Goal: Task Accomplishment & Management: Manage account settings

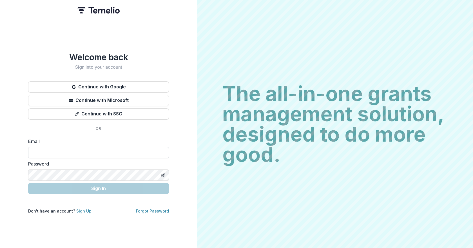
click at [113, 151] on input at bounding box center [98, 152] width 141 height 11
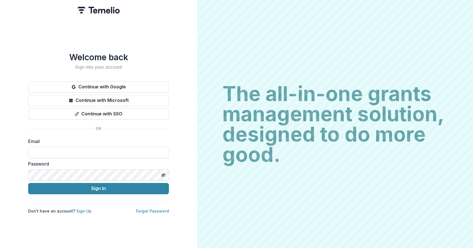
type input "**********"
click at [28, 183] on button "Sign In" at bounding box center [98, 188] width 141 height 11
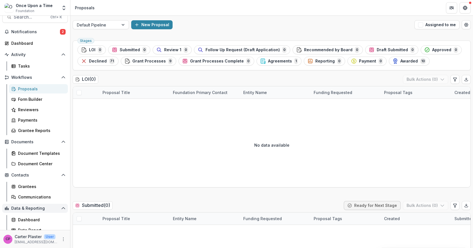
scroll to position [14, 0]
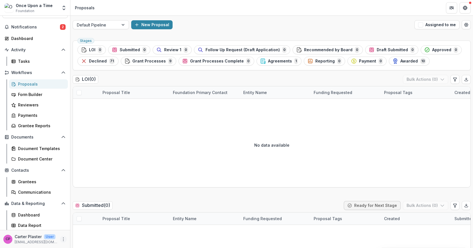
click at [61, 238] on icon "More" at bounding box center [63, 239] width 5 height 5
click at [93, 224] on link "User Settings" at bounding box center [99, 226] width 60 height 9
select select "********"
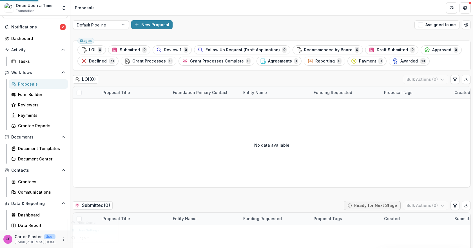
select select "********"
select select "****"
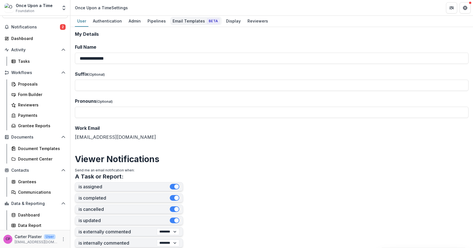
click at [180, 21] on div "Email Templates Beta" at bounding box center [195, 21] width 51 height 8
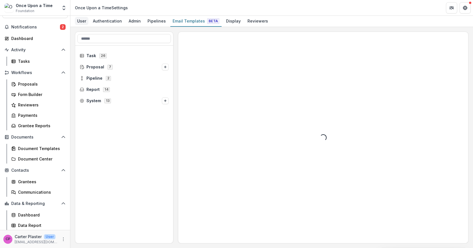
click at [80, 20] on div "User" at bounding box center [82, 21] width 14 height 8
select select "********"
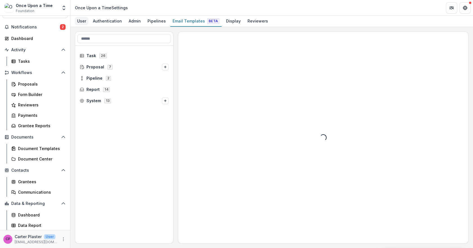
select select "****"
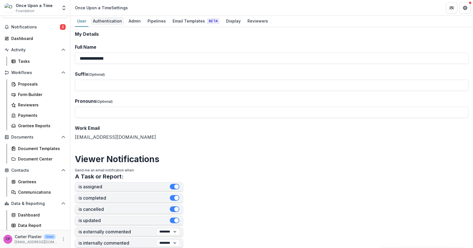
click at [109, 20] on div "Authentication" at bounding box center [107, 21] width 33 height 8
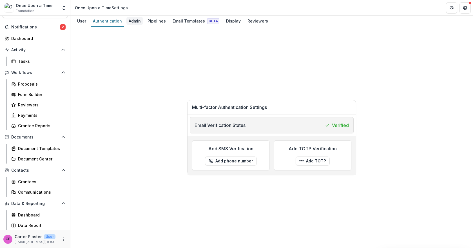
click at [135, 18] on div "Admin" at bounding box center [134, 21] width 17 height 8
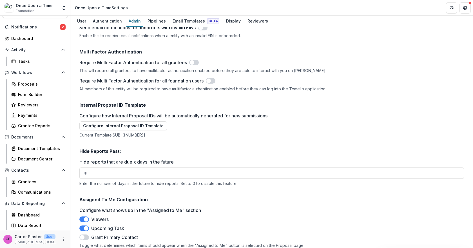
scroll to position [815, 0]
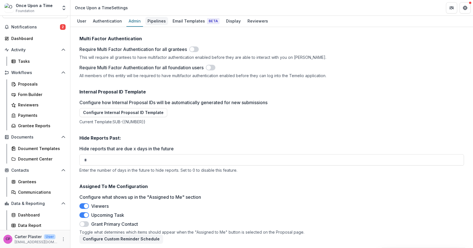
click at [156, 21] on div "Pipelines" at bounding box center [156, 21] width 23 height 8
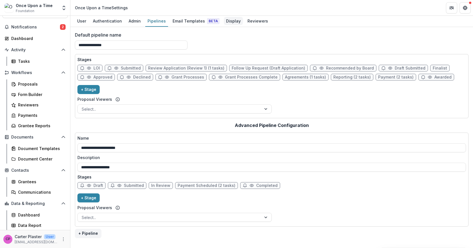
click at [229, 21] on div "Display" at bounding box center [233, 21] width 19 height 8
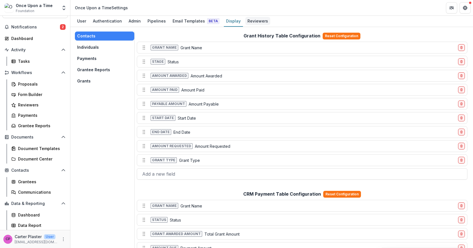
click at [251, 20] on div "Reviewers" at bounding box center [257, 21] width 25 height 8
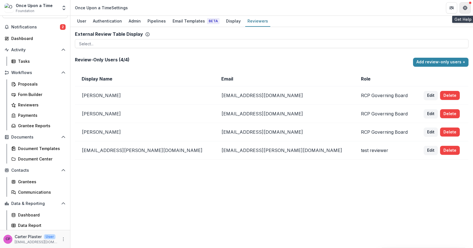
click at [463, 7] on icon "Get Help" at bounding box center [463, 7] width 1 height 1
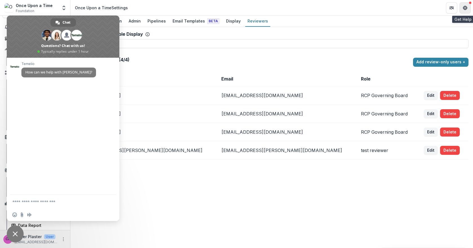
click at [470, 6] on button "Get Help" at bounding box center [464, 7] width 11 height 11
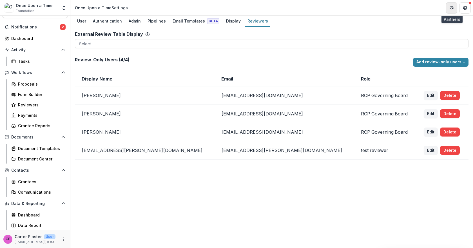
click at [450, 8] on icon "Partners" at bounding box center [451, 8] width 5 height 5
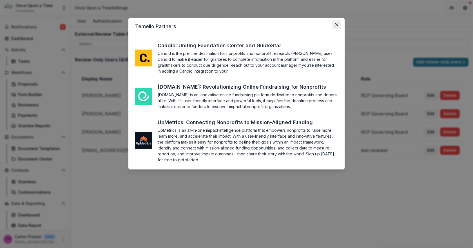
click at [334, 25] on button "Close" at bounding box center [336, 24] width 9 height 9
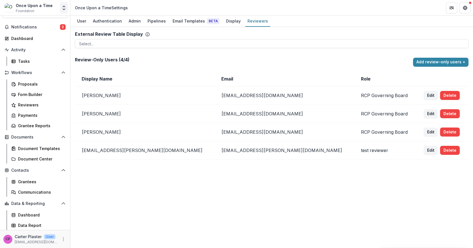
click at [67, 7] on button "Open entity switcher" at bounding box center [64, 7] width 8 height 11
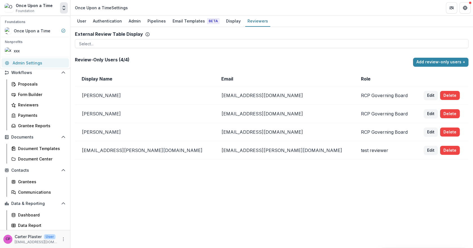
click at [26, 63] on link "Admin Settings" at bounding box center [35, 62] width 68 height 9
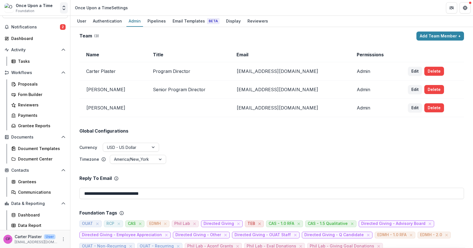
click at [62, 6] on icon "Open entity switcher" at bounding box center [64, 8] width 6 height 6
click at [40, 28] on span "Notifications" at bounding box center [35, 27] width 49 height 5
click at [217, 152] on ul "Currency USD - US Dollar" at bounding box center [271, 148] width 384 height 10
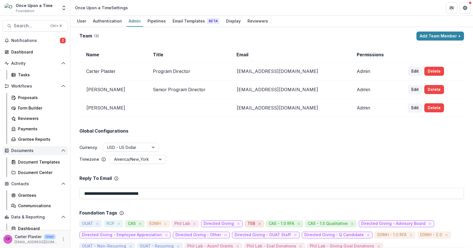
scroll to position [14, 0]
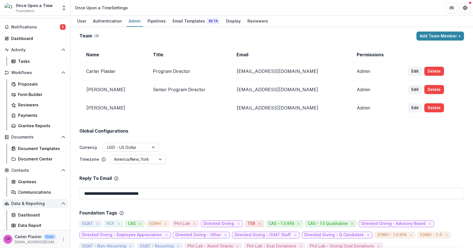
click at [30, 204] on span "Data & Reporting" at bounding box center [35, 203] width 48 height 5
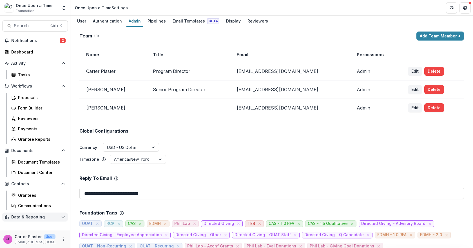
click at [31, 218] on span "Data & Reporting" at bounding box center [35, 217] width 48 height 5
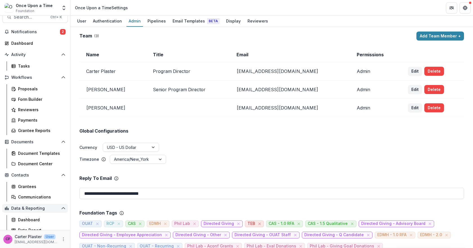
scroll to position [14, 0]
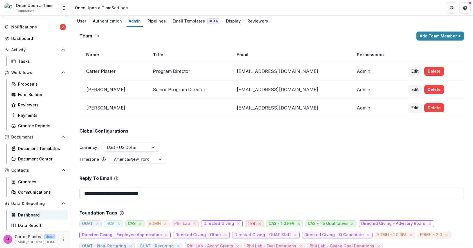
click at [30, 213] on div "Dashboard" at bounding box center [40, 215] width 45 height 6
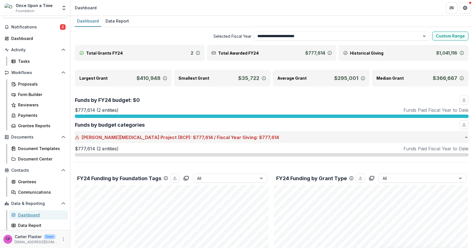
scroll to position [28, 0]
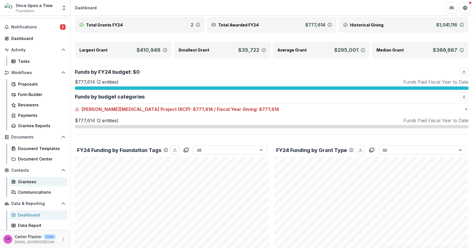
click at [27, 179] on div "Grantees" at bounding box center [40, 182] width 45 height 6
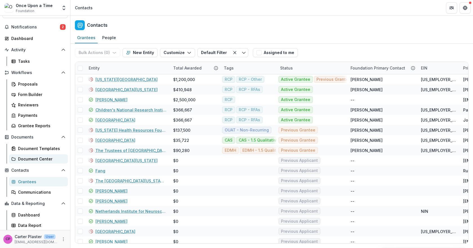
click at [31, 158] on div "Document Center" at bounding box center [40, 159] width 45 height 6
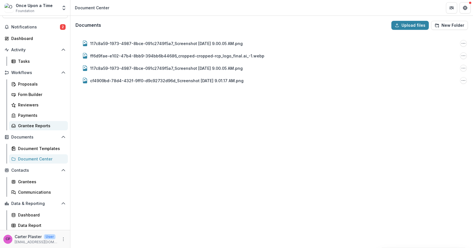
click at [34, 125] on div "Grantee Reports" at bounding box center [40, 126] width 45 height 6
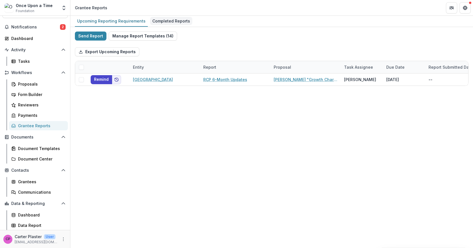
click at [164, 24] on div "Completed Reports" at bounding box center [171, 21] width 42 height 8
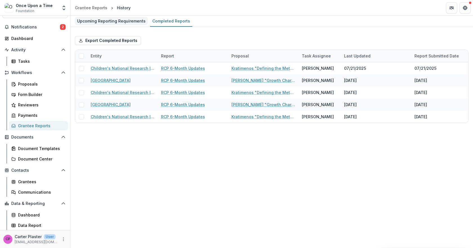
click at [132, 25] on link "Upcoming Reporting Requirements" at bounding box center [111, 21] width 73 height 11
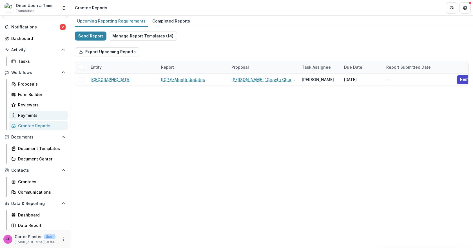
click at [28, 116] on div "Payments" at bounding box center [40, 115] width 45 height 6
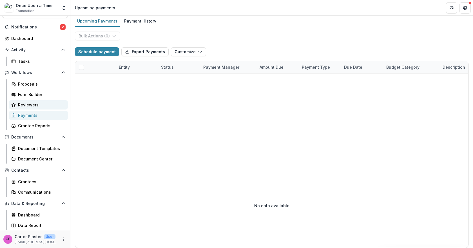
click at [25, 103] on div "Reviewers" at bounding box center [40, 105] width 45 height 6
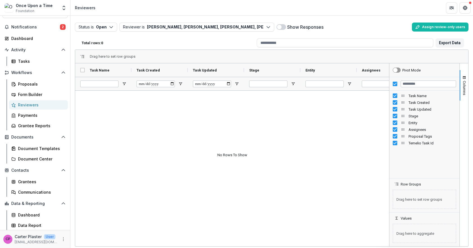
click at [32, 89] on div "Proposals Form Builder Reviewers Payments Grantee Reports" at bounding box center [38, 104] width 63 height 51
click at [31, 62] on div "Tasks" at bounding box center [40, 61] width 45 height 6
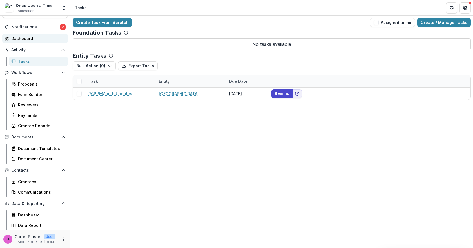
click at [28, 37] on div "Dashboard" at bounding box center [37, 38] width 52 height 6
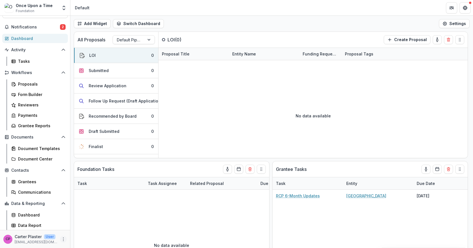
click at [62, 241] on icon "More" at bounding box center [63, 239] width 5 height 5
click at [449, 24] on button "Settings" at bounding box center [454, 23] width 31 height 9
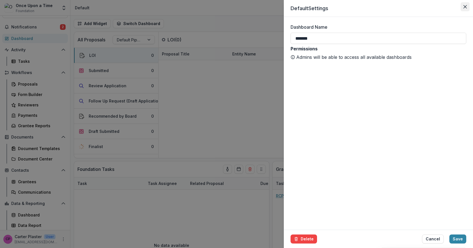
click at [464, 7] on icon "Close" at bounding box center [464, 6] width 3 height 3
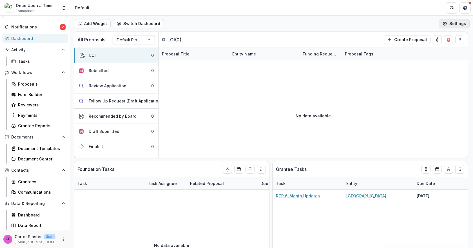
click at [451, 23] on button "Settings" at bounding box center [454, 23] width 31 height 9
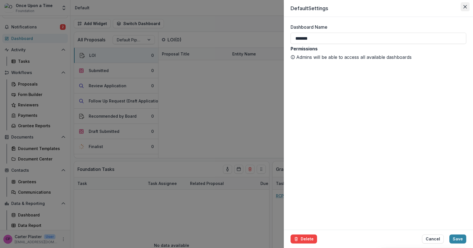
click at [464, 6] on icon "Close" at bounding box center [464, 6] width 3 height 3
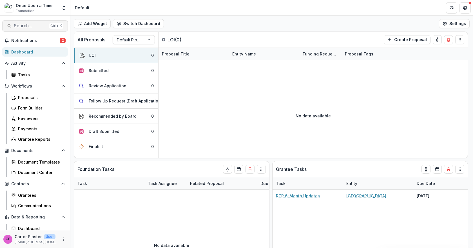
click at [27, 25] on span "Search..." at bounding box center [30, 25] width 33 height 5
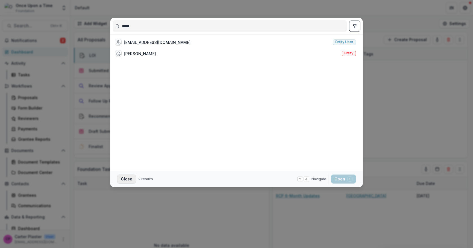
type input "*****"
click at [127, 178] on button "Close" at bounding box center [126, 178] width 19 height 9
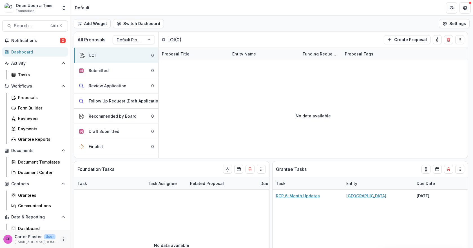
click at [63, 240] on icon "More" at bounding box center [63, 239] width 5 height 5
click at [95, 224] on link "User Settings" at bounding box center [99, 226] width 60 height 9
select select "********"
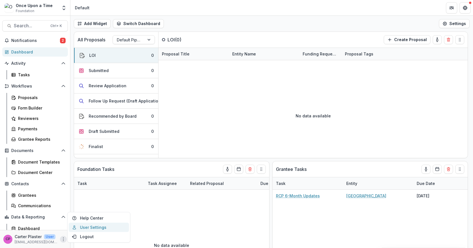
select select "********"
select select "****"
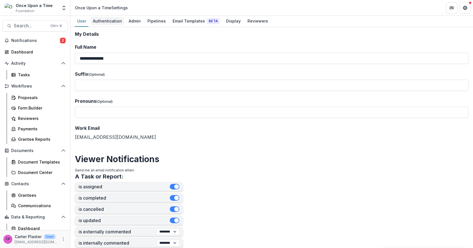
click at [107, 23] on div "Authentication" at bounding box center [107, 21] width 33 height 8
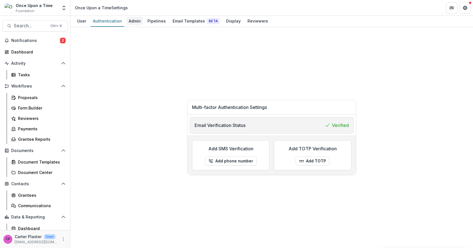
click at [129, 25] on div "Admin" at bounding box center [134, 21] width 17 height 8
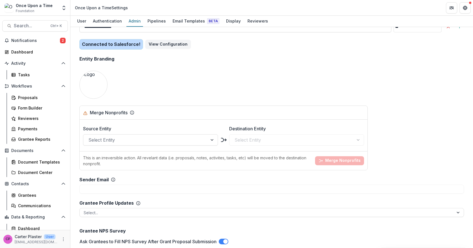
scroll to position [506, 0]
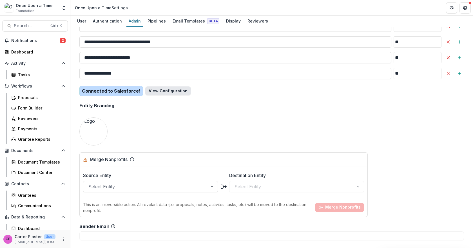
click at [167, 93] on button "View Configuration" at bounding box center [168, 90] width 46 height 9
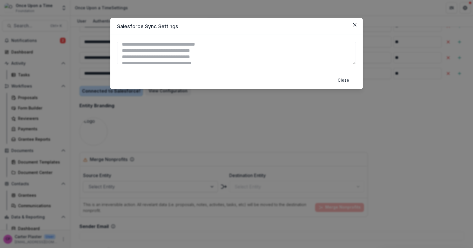
scroll to position [0, 0]
click at [345, 81] on button "Close" at bounding box center [343, 80] width 18 height 9
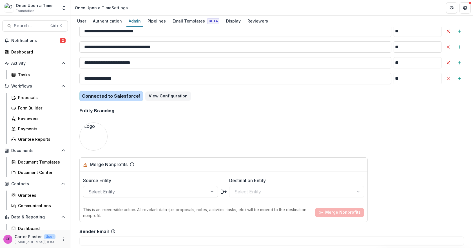
scroll to position [506, 0]
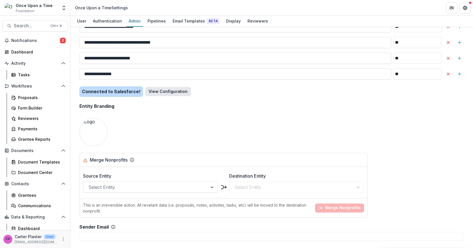
click at [157, 93] on button "View Configuration" at bounding box center [168, 91] width 46 height 9
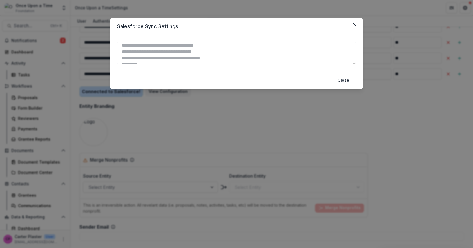
scroll to position [169, 0]
click at [340, 82] on button "Close" at bounding box center [343, 80] width 18 height 9
